Goal: Task Accomplishment & Management: Manage account settings

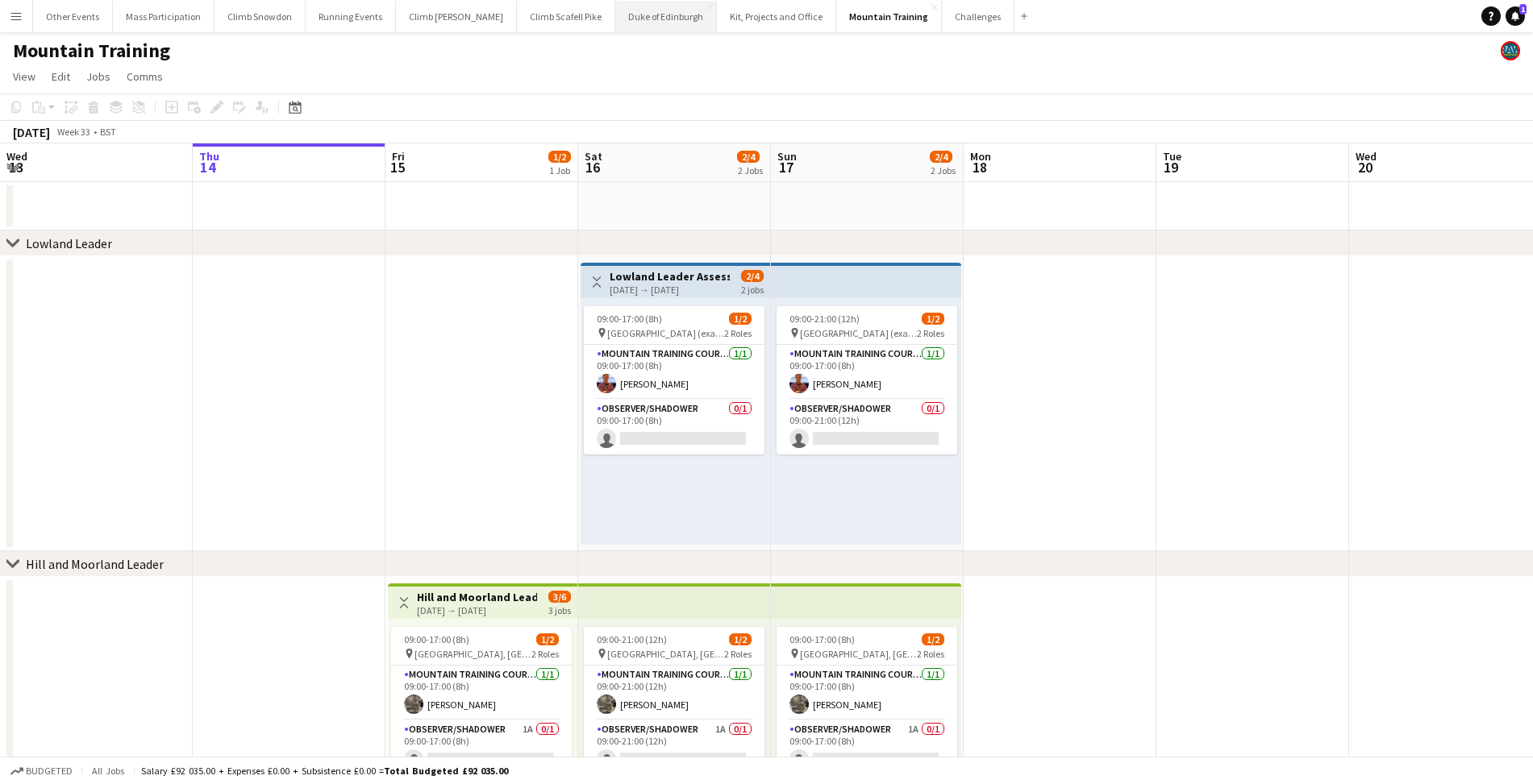
click at [623, 24] on button "Duke of Edinburgh Close" at bounding box center [666, 16] width 102 height 31
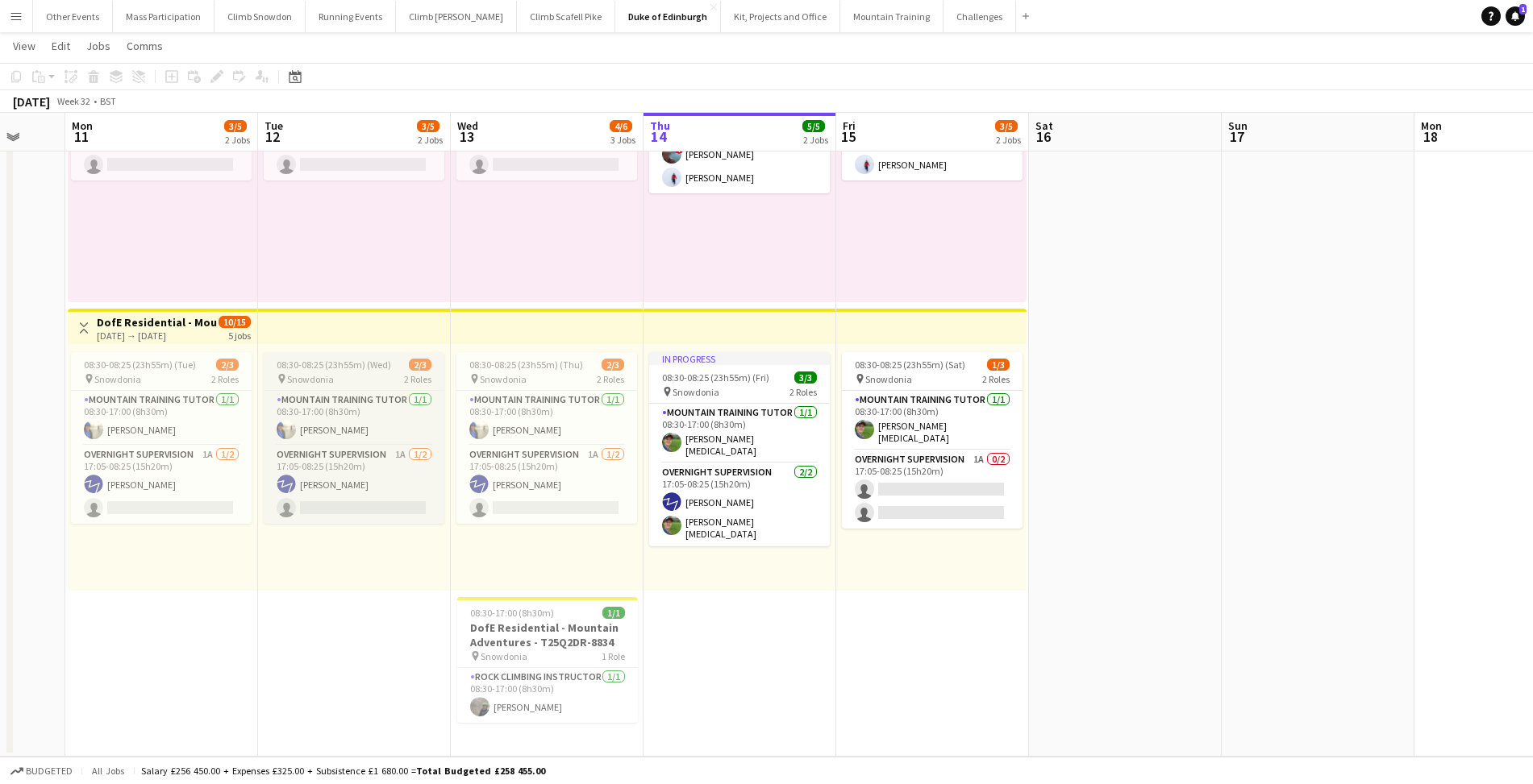
scroll to position [538, 0]
click at [345, 425] on app-card-role "Mountain Training Tutor [DATE] 08:30-17:00 (8h30m) [PERSON_NAME]" at bounding box center [354, 418] width 181 height 55
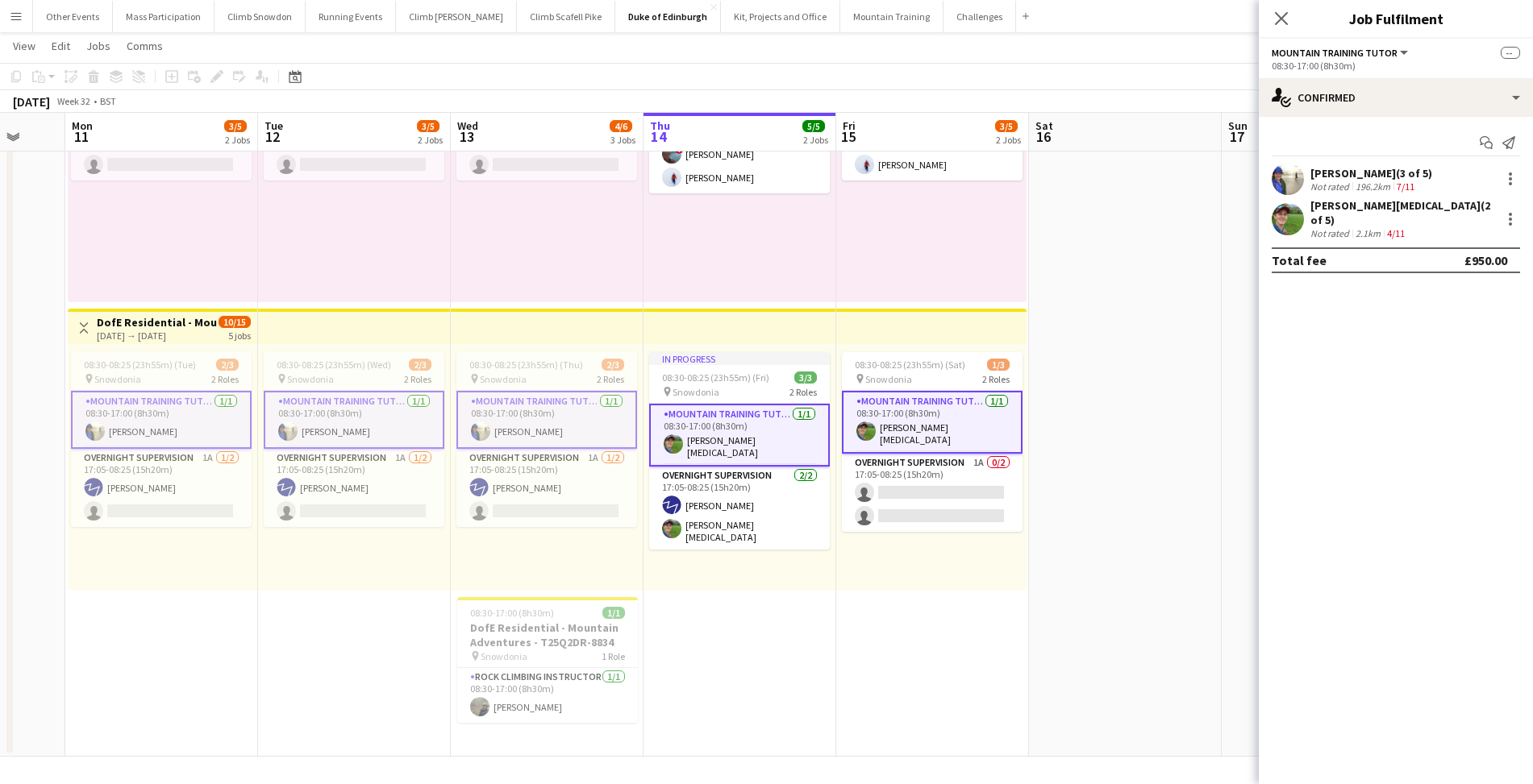
click at [345, 425] on app-card-role "Mountain Training Tutor [DATE] 08:30-17:00 (8h30m) [PERSON_NAME]" at bounding box center [354, 420] width 181 height 58
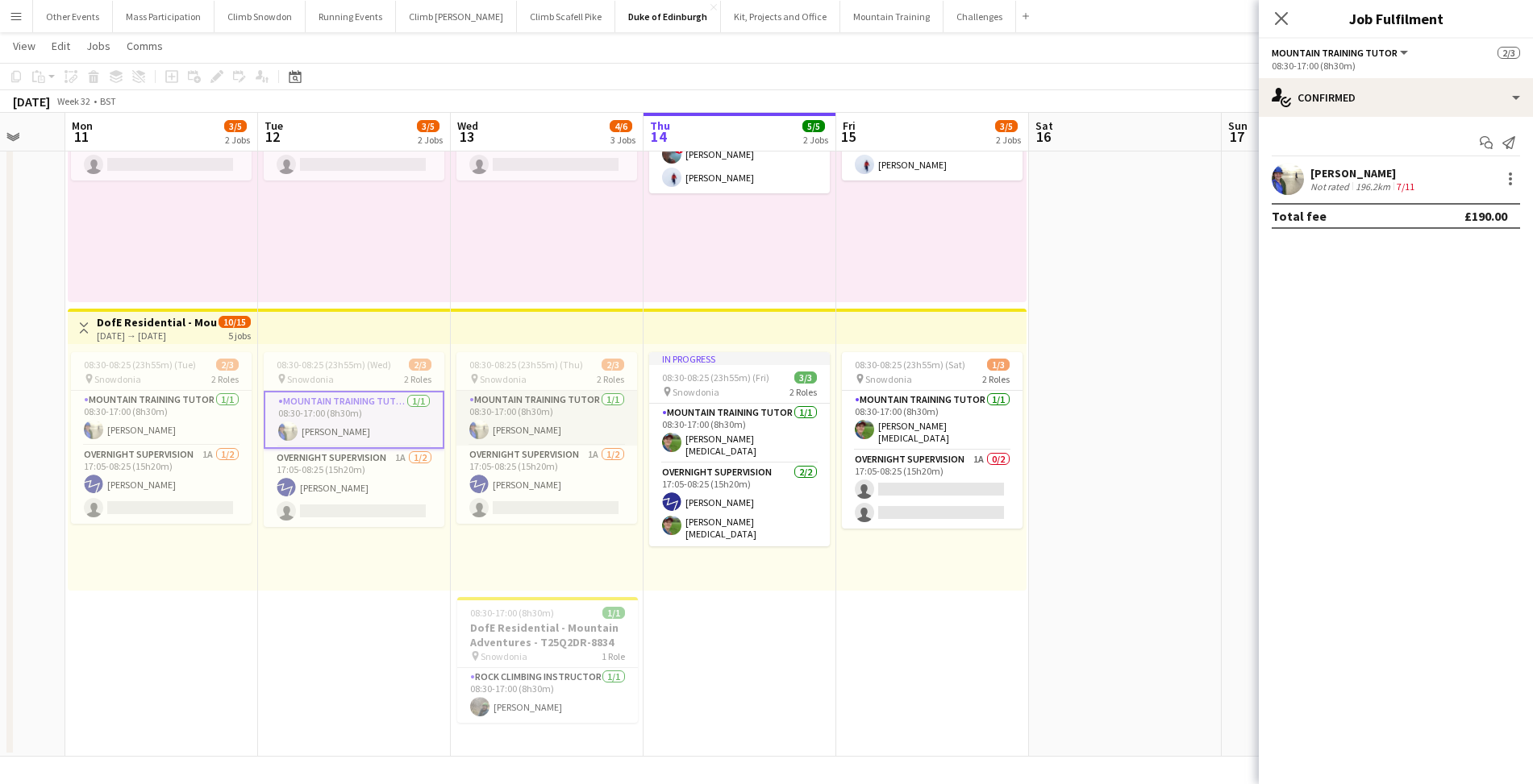
click at [482, 426] on app-user-avatar at bounding box center [480, 430] width 20 height 20
click at [1511, 180] on div at bounding box center [1511, 179] width 4 height 4
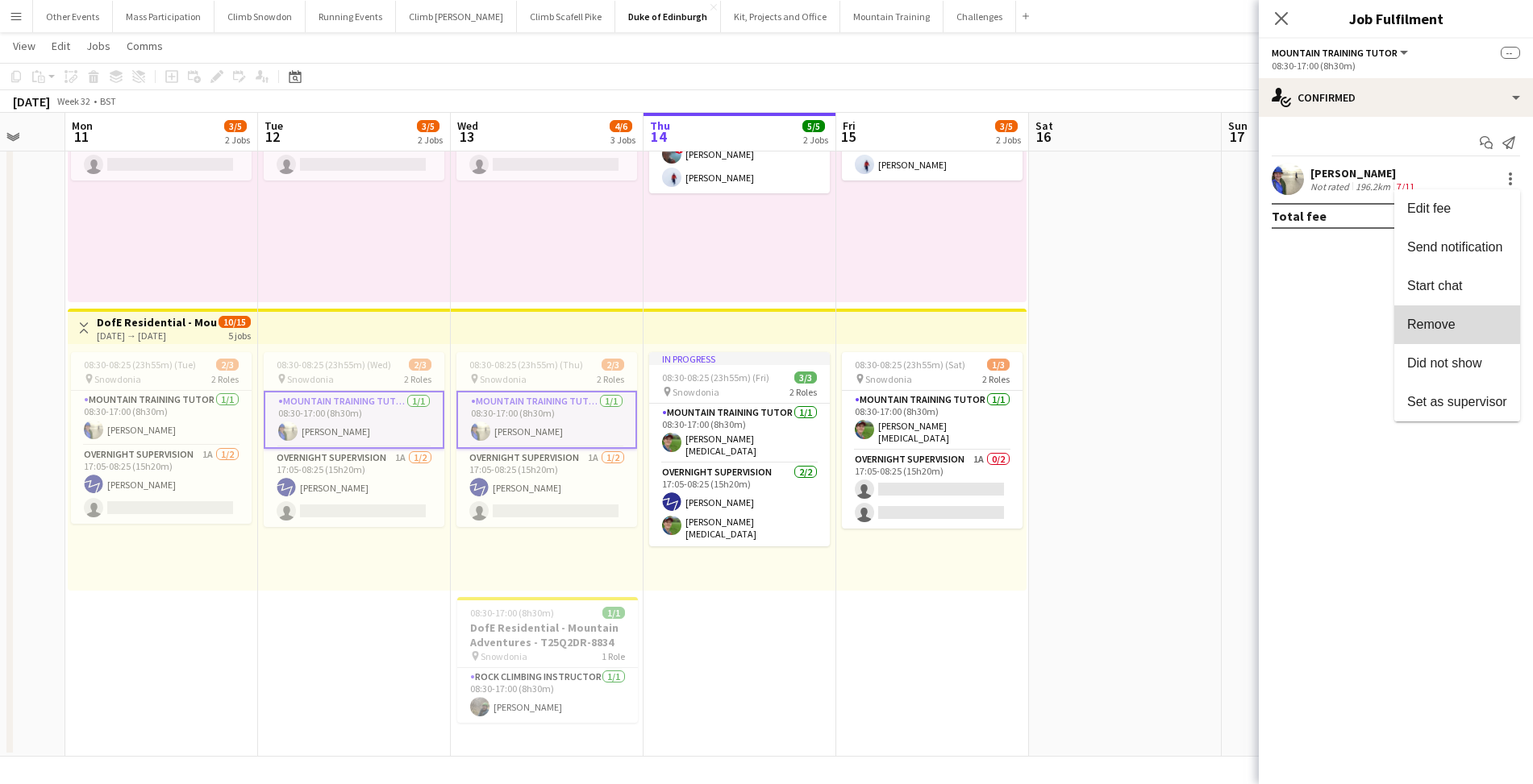
click at [1428, 323] on span "Remove" at bounding box center [1431, 324] width 49 height 13
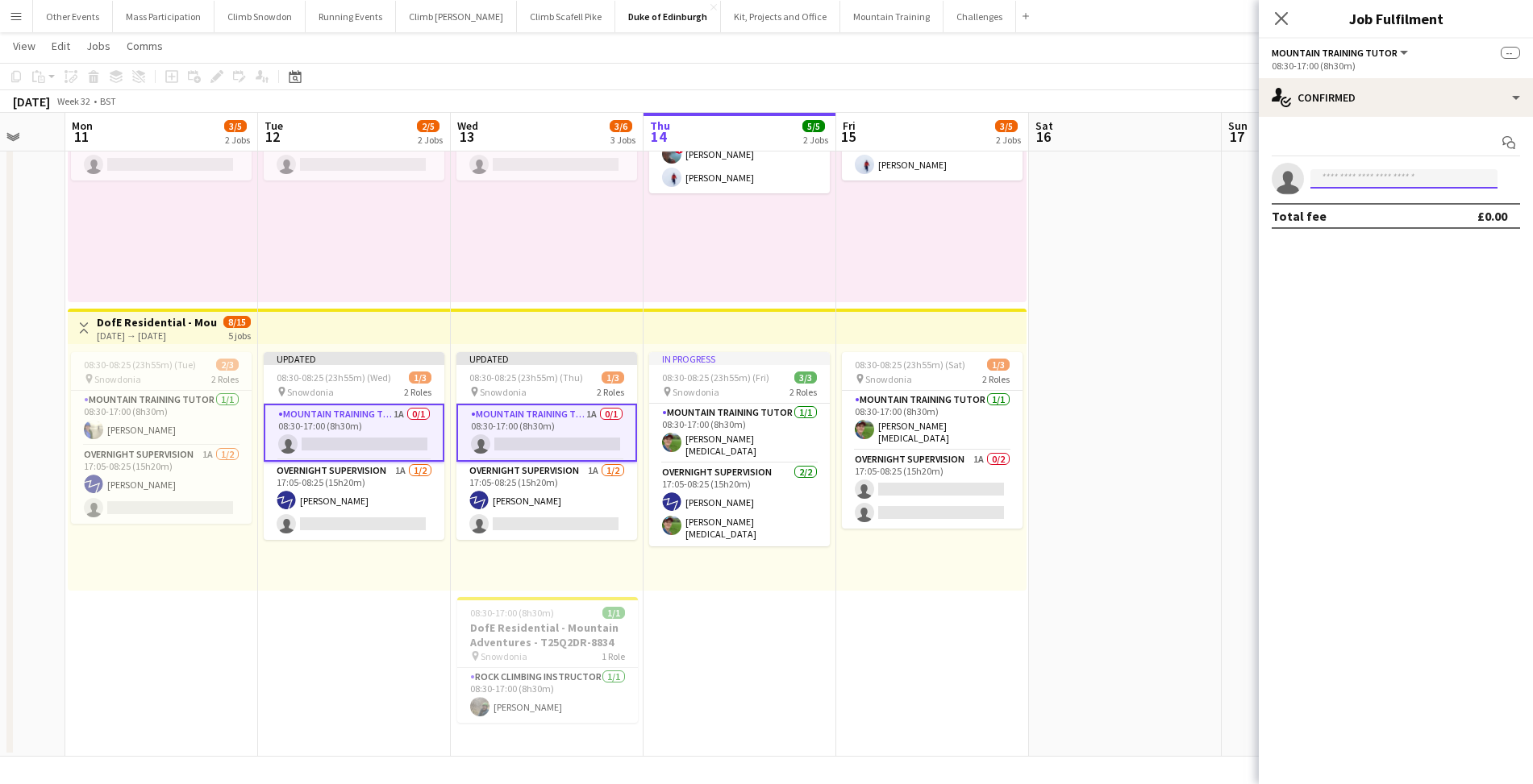
click at [1357, 184] on input at bounding box center [1404, 179] width 187 height 20
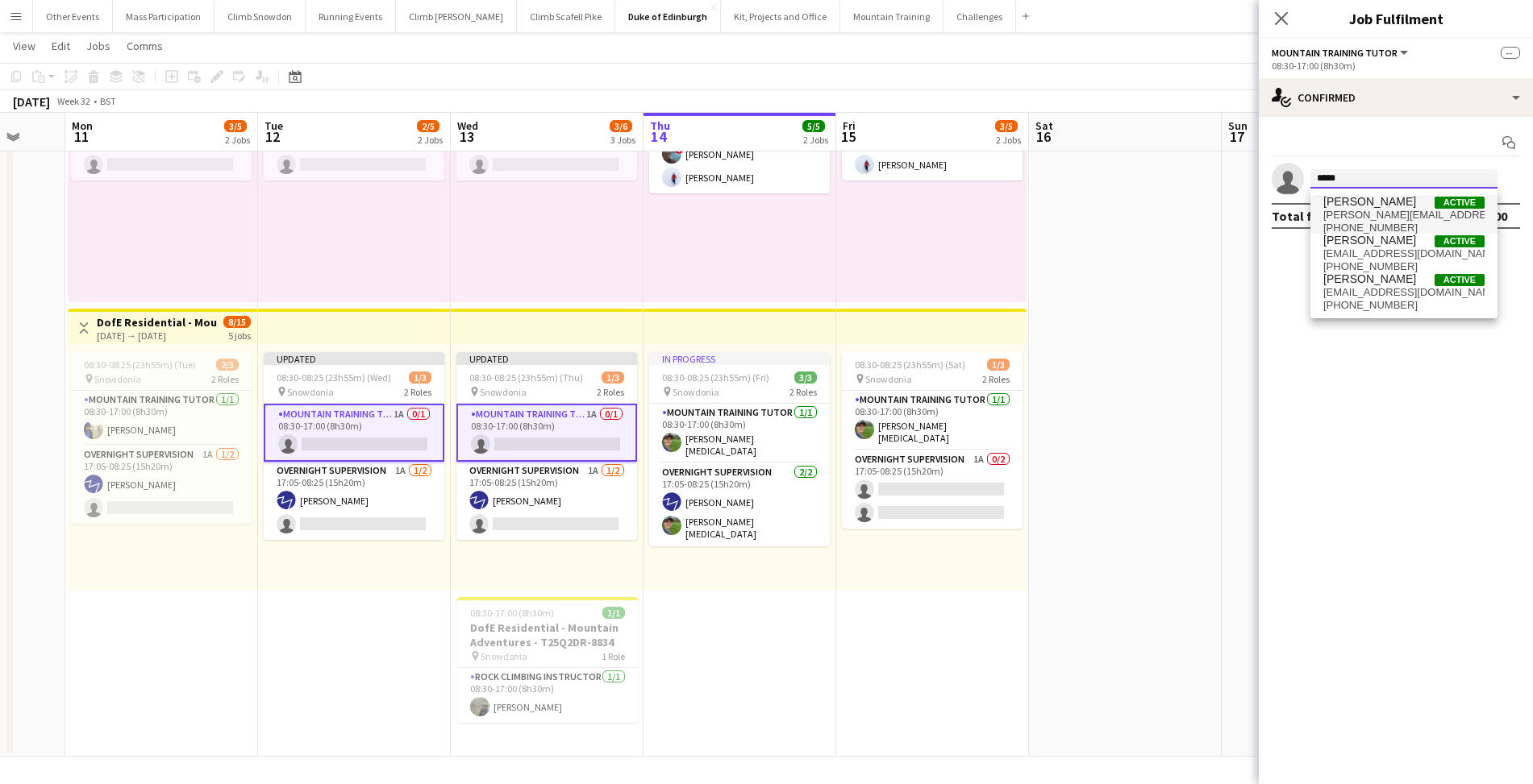
type input "*****"
drag, startPoint x: 1364, startPoint y: 204, endPoint x: 1368, endPoint y: 293, distance: 89.1
click at [1368, 293] on span "[EMAIL_ADDRESS][DOMAIN_NAME]" at bounding box center [1403, 292] width 161 height 13
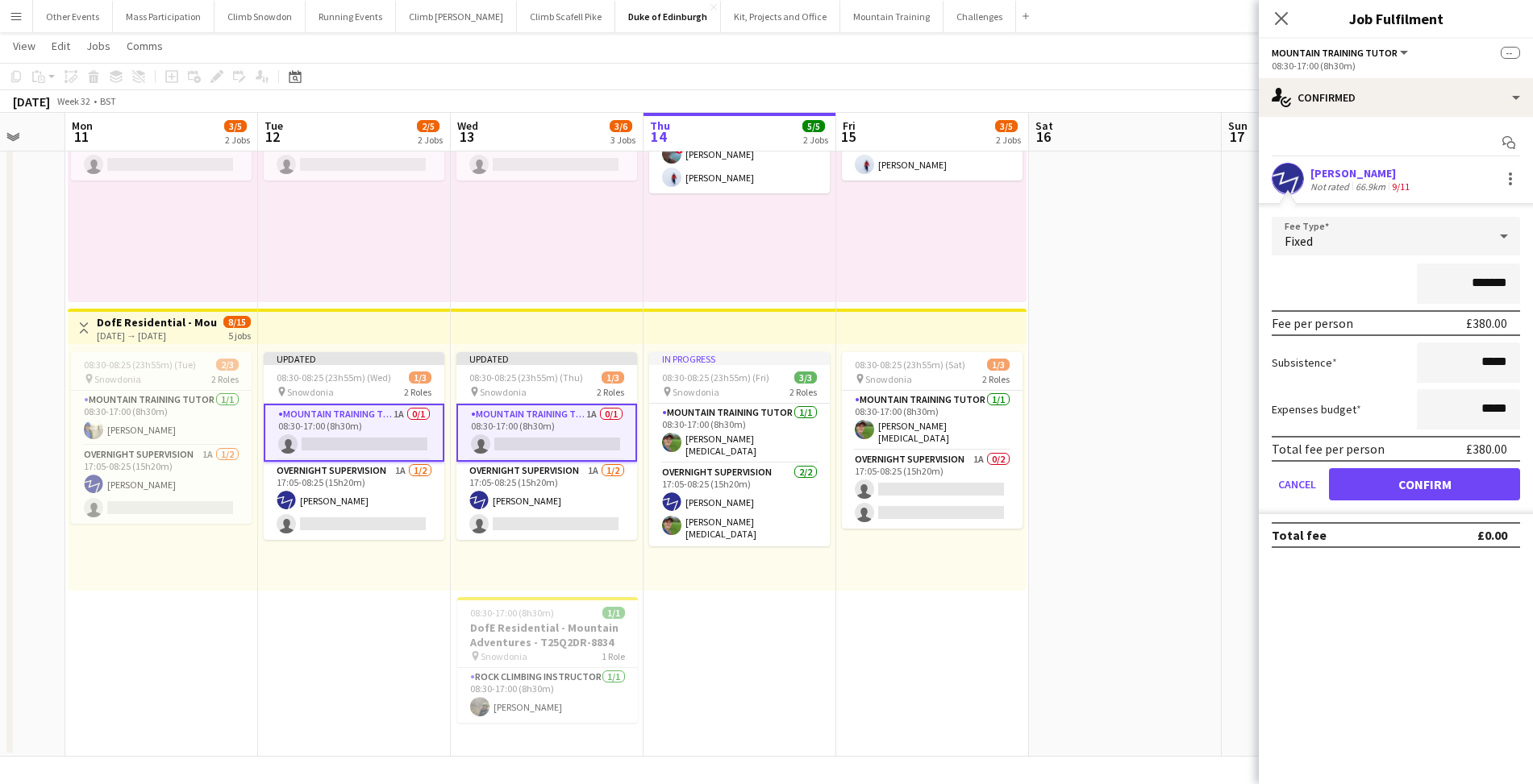
click at [1393, 485] on button "Confirm" at bounding box center [1424, 485] width 191 height 32
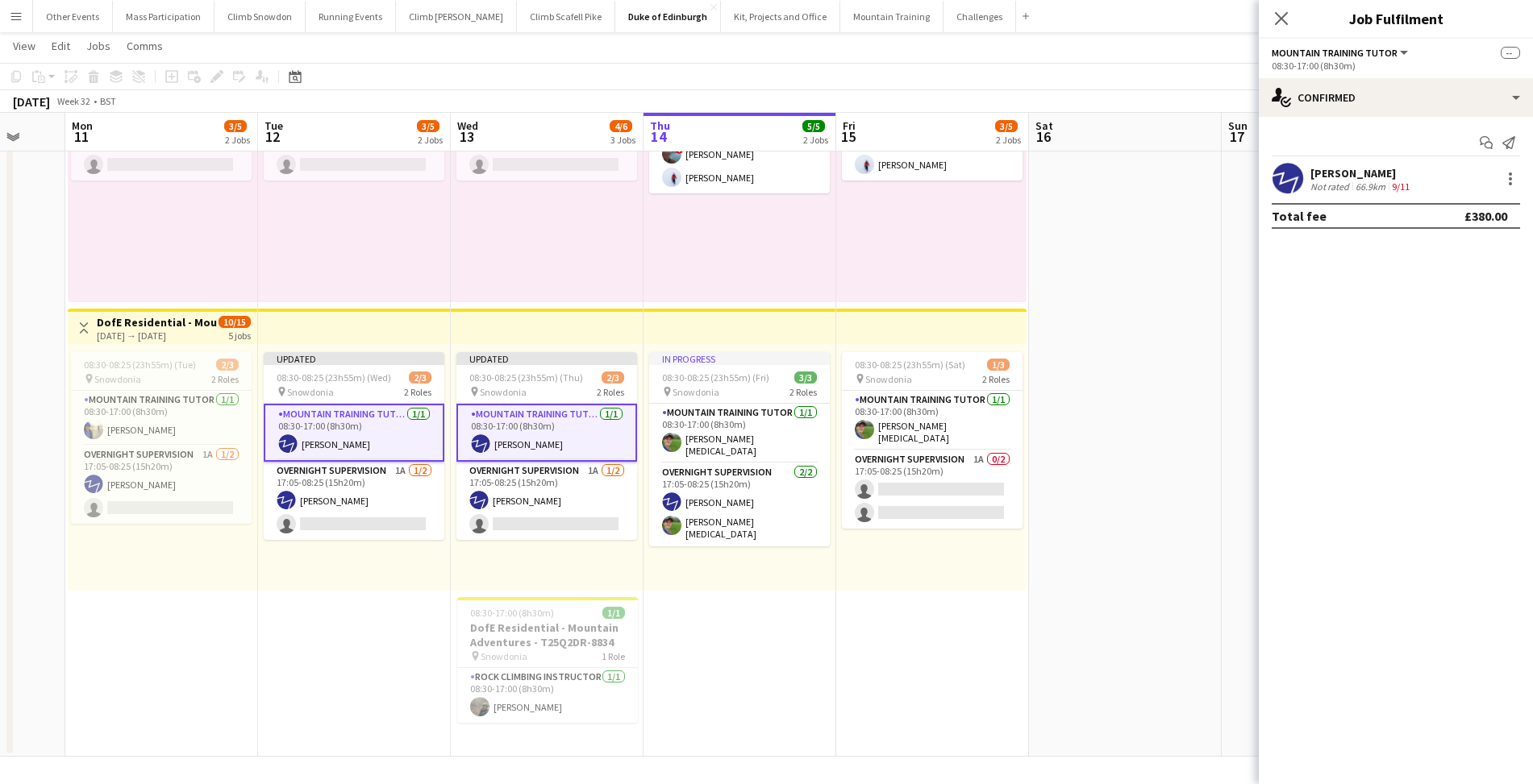
click at [350, 654] on app-date-cell "08:30-17:00 (8h30m) 1/2 pin Snowdonia 1 Role [MEDICAL_DATA] & Climbing Instruct…" at bounding box center [354, 385] width 193 height 743
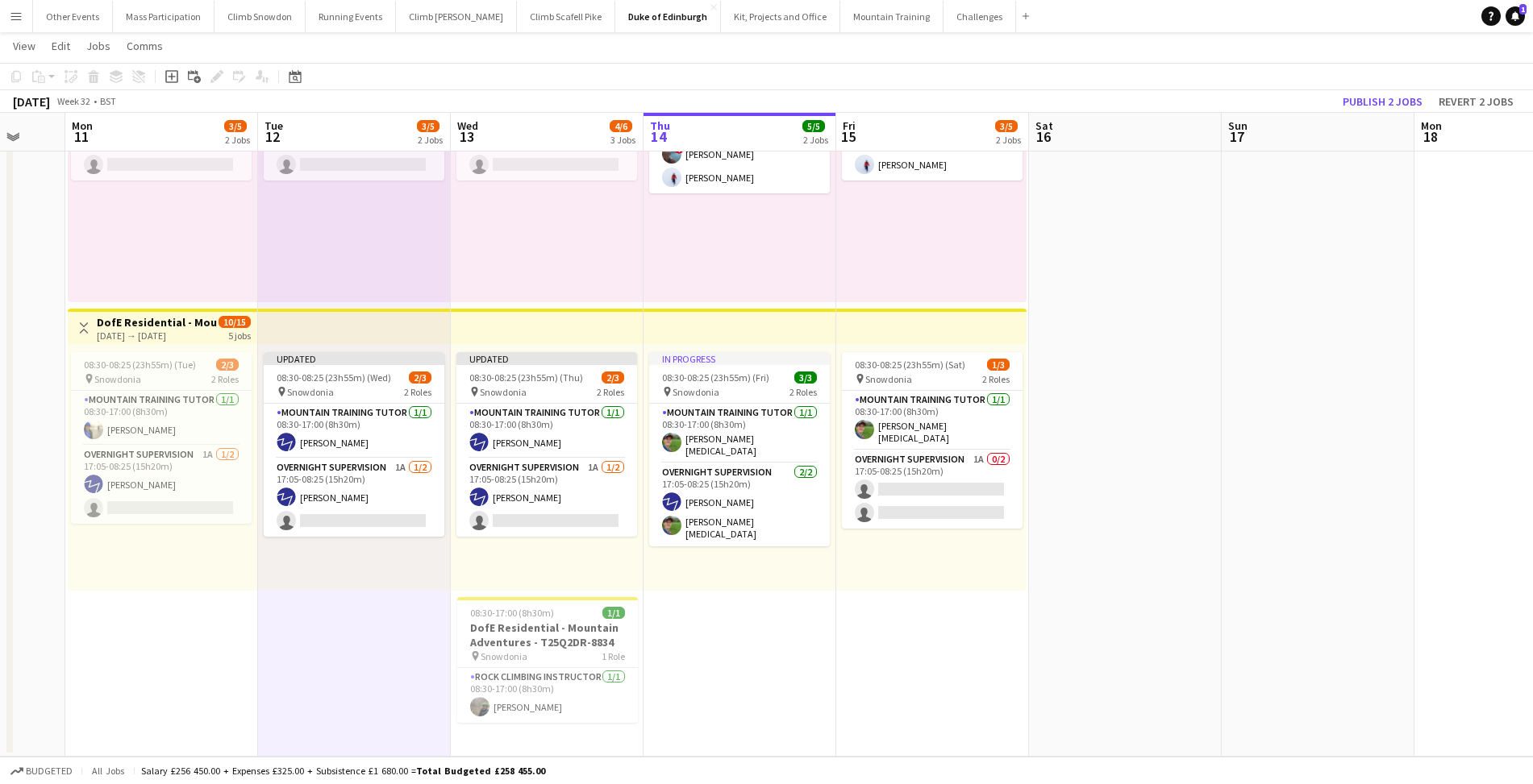
click at [1118, 526] on app-date-cell at bounding box center [1125, 385] width 193 height 743
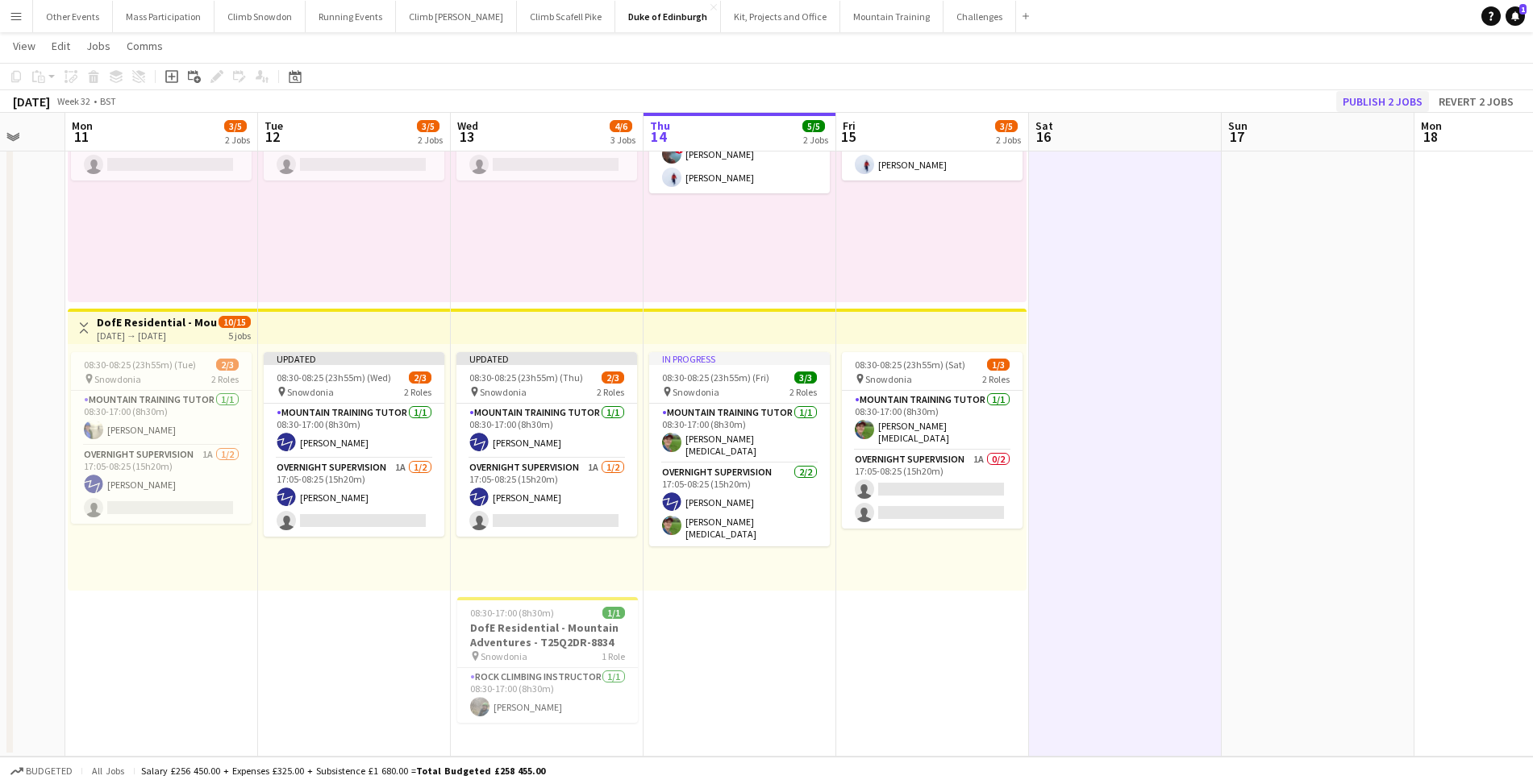
click at [1366, 107] on button "Publish 2 jobs" at bounding box center [1382, 101] width 93 height 21
